Goal: Information Seeking & Learning: Learn about a topic

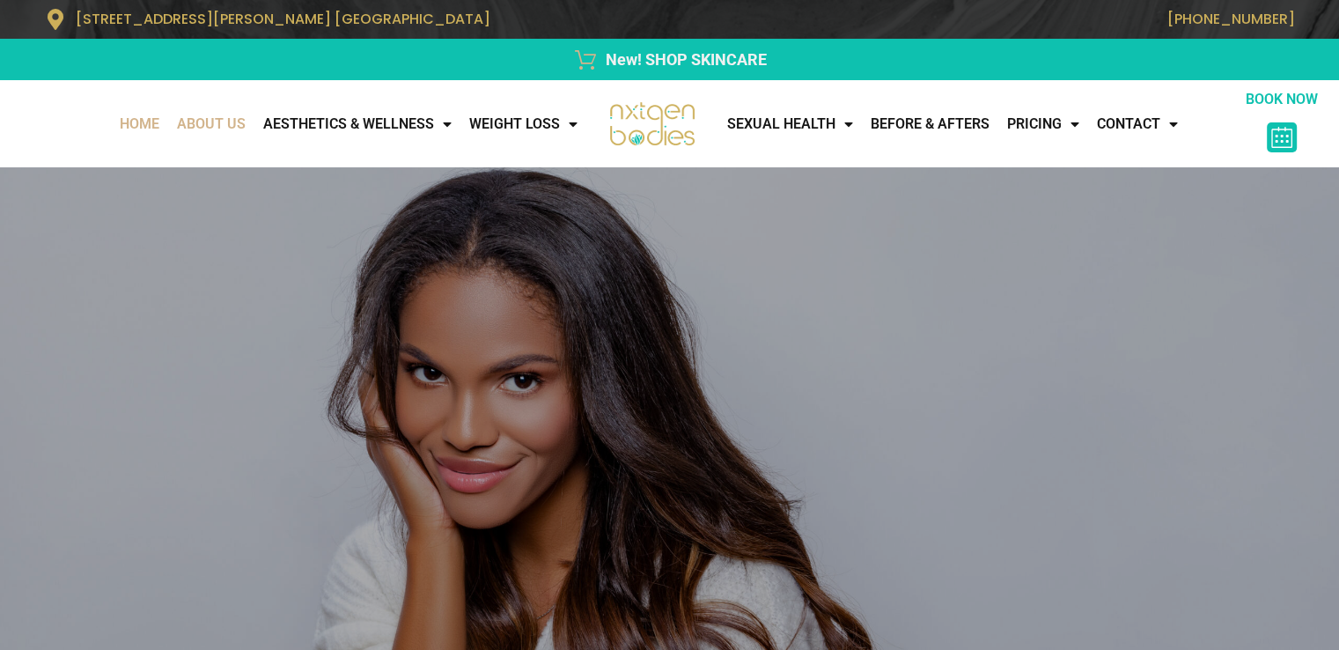
click at [186, 134] on link "About Us" at bounding box center [211, 123] width 86 height 35
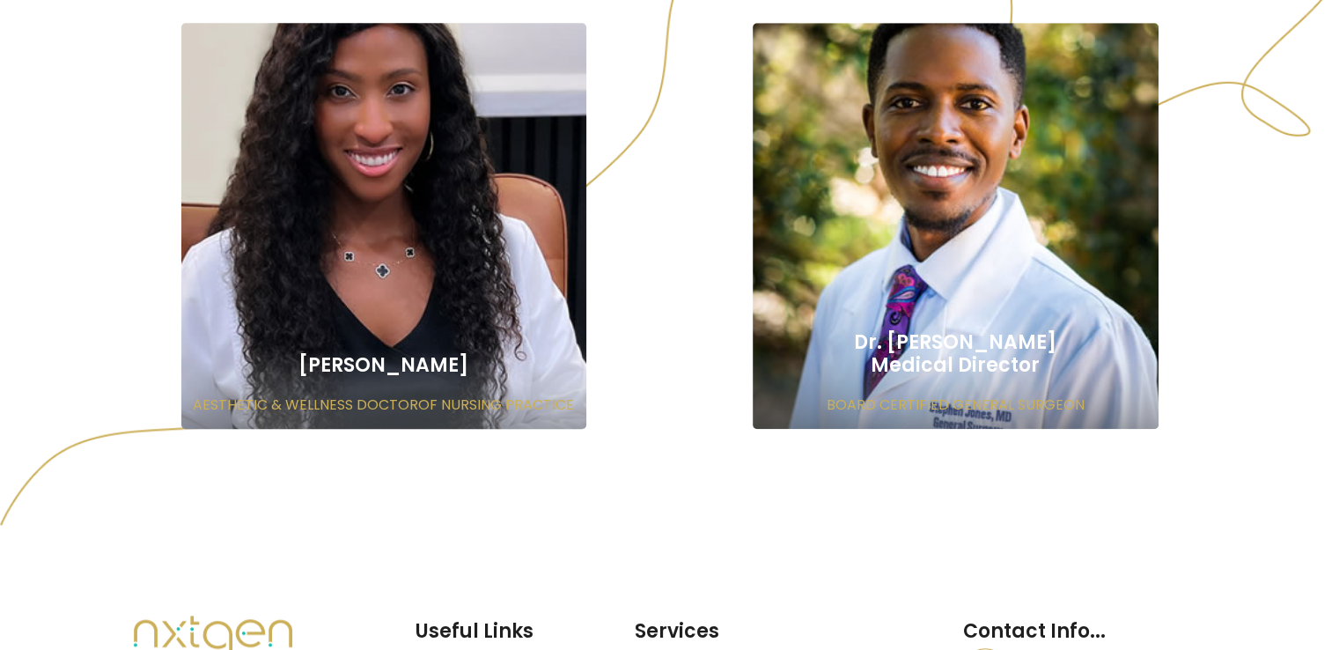
scroll to position [1320, 0]
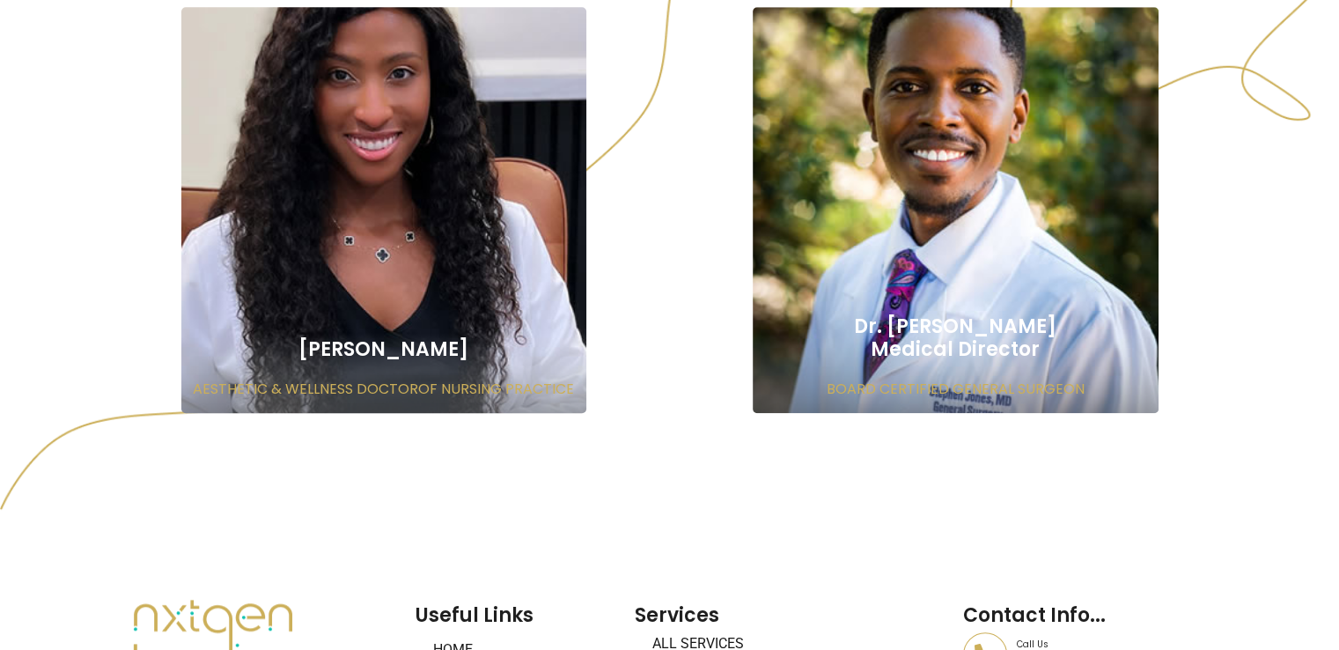
drag, startPoint x: 466, startPoint y: 362, endPoint x: 356, endPoint y: 379, distance: 111.4
click at [356, 361] on h2 "[PERSON_NAME]" at bounding box center [384, 349] width 406 height 23
copy h2 "[PERSON_NAME]"
